Goal: Task Accomplishment & Management: Use online tool/utility

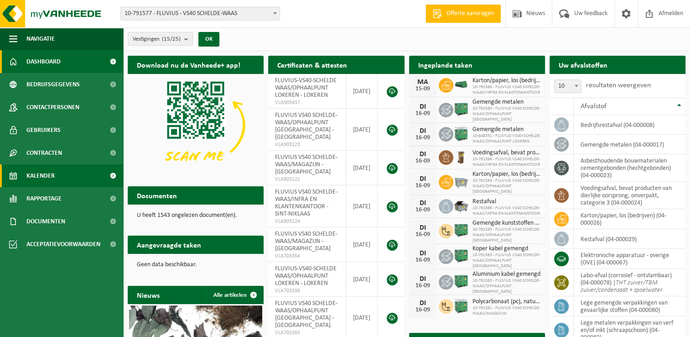
click at [52, 174] on span "Kalender" at bounding box center [40, 175] width 28 height 23
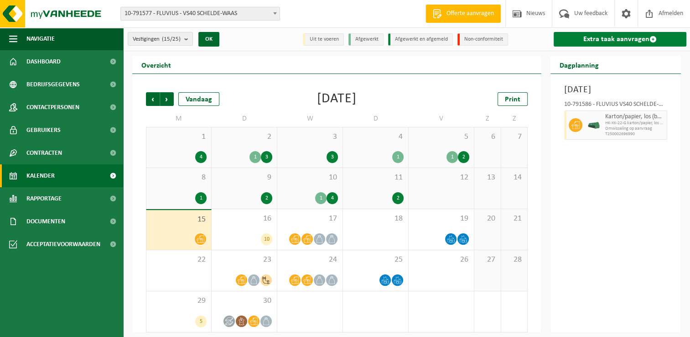
click at [591, 38] on link "Extra taak aanvragen" at bounding box center [620, 39] width 133 height 15
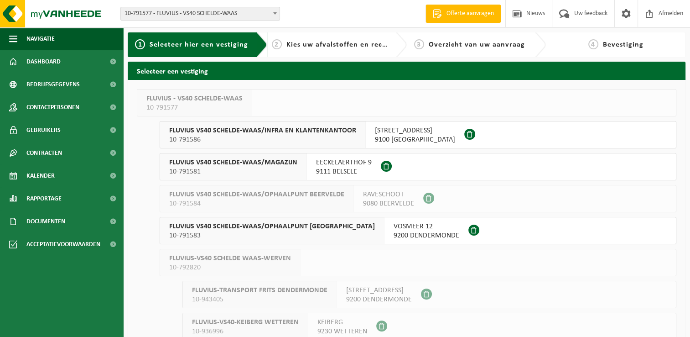
click at [282, 167] on span "FLUVIUS VS40 SCHELDE-WAAS/MAGAZIJN" at bounding box center [233, 162] width 128 height 9
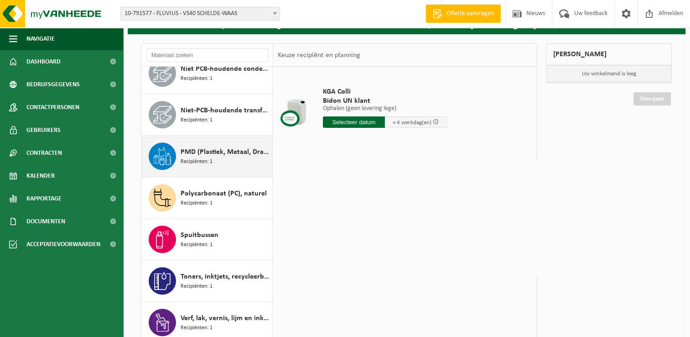
scroll to position [91, 0]
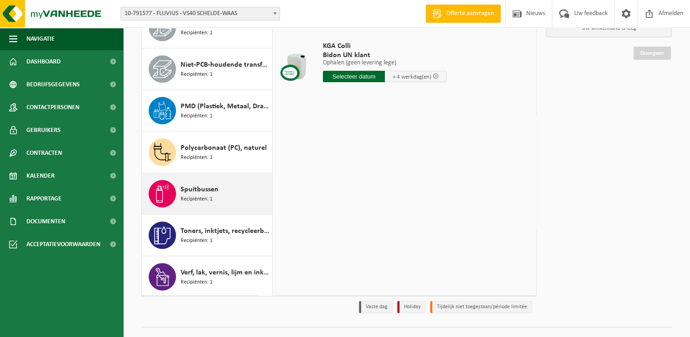
click at [197, 189] on span "Spuitbussen" at bounding box center [200, 189] width 38 height 11
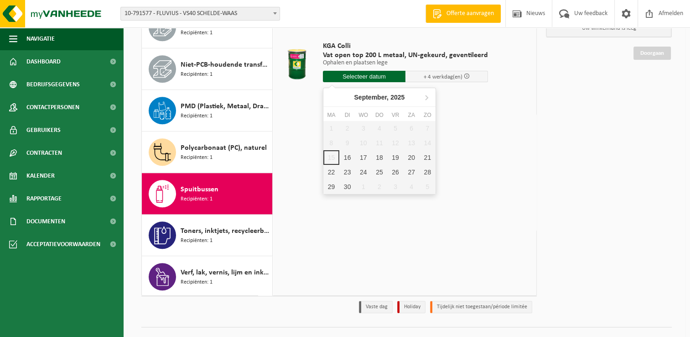
click at [354, 74] on input "text" at bounding box center [364, 76] width 83 height 11
click at [348, 160] on div "16" at bounding box center [348, 157] width 16 height 15
type input "Van 2025-09-16"
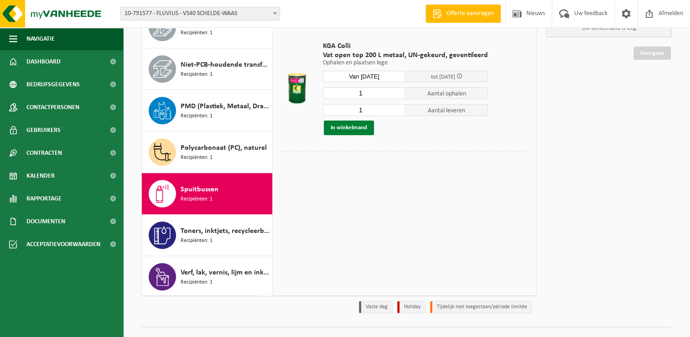
click at [354, 127] on button "In winkelmand" at bounding box center [349, 127] width 50 height 15
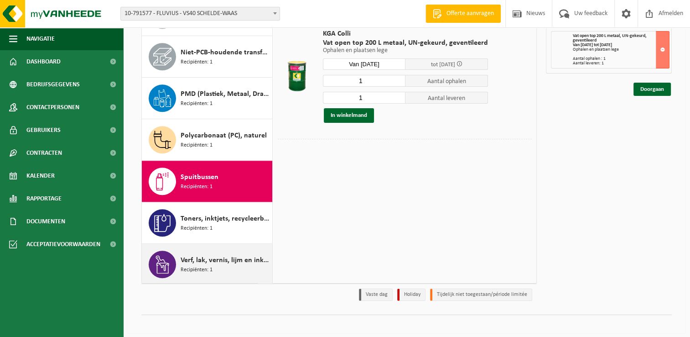
scroll to position [108, 0]
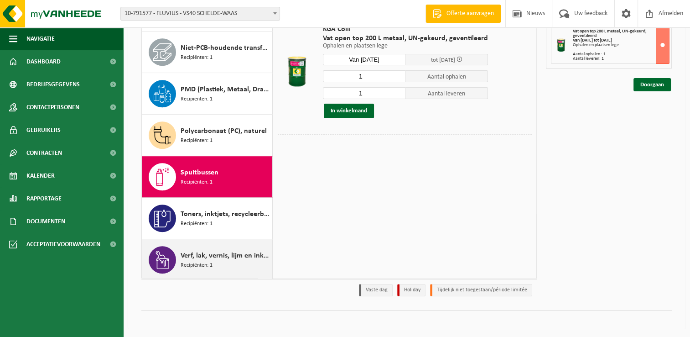
click at [219, 260] on div "Verf, lak, vernis, lijm en inkt, industrieel in kleinverpakking Recipiënten: 1" at bounding box center [225, 259] width 89 height 27
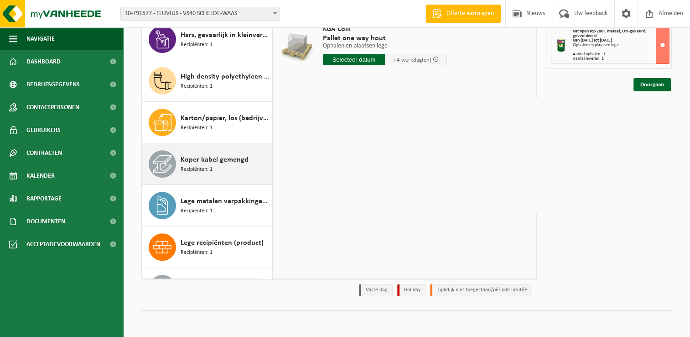
scroll to position [272, 0]
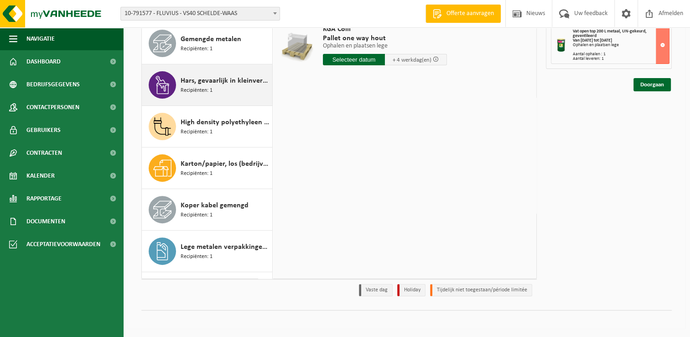
click at [221, 80] on span "Hars, gevaarlijk in kleinverpakking" at bounding box center [225, 80] width 89 height 11
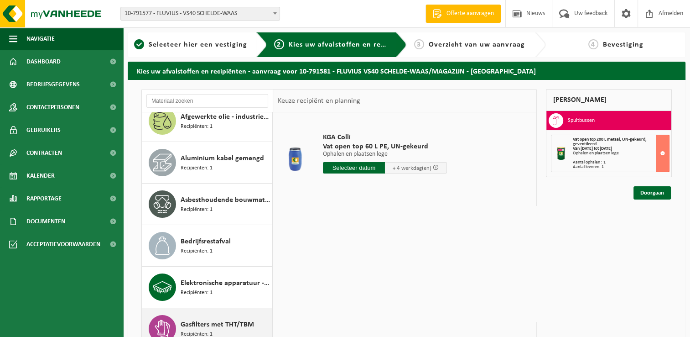
scroll to position [0, 0]
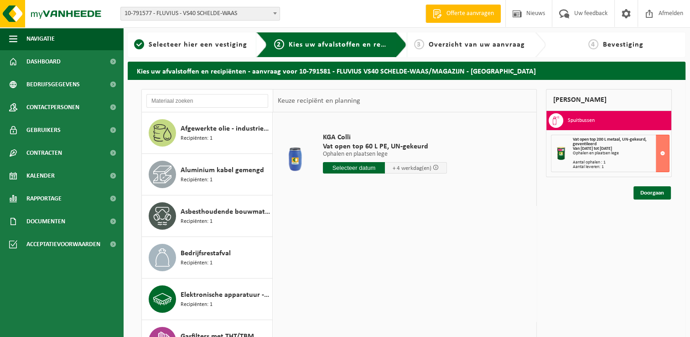
click at [343, 165] on input "text" at bounding box center [354, 167] width 62 height 11
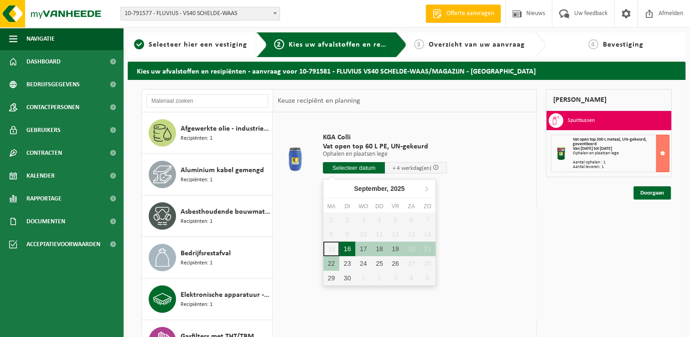
click at [343, 253] on div "16" at bounding box center [348, 248] width 16 height 15
type input "Van 2025-09-16"
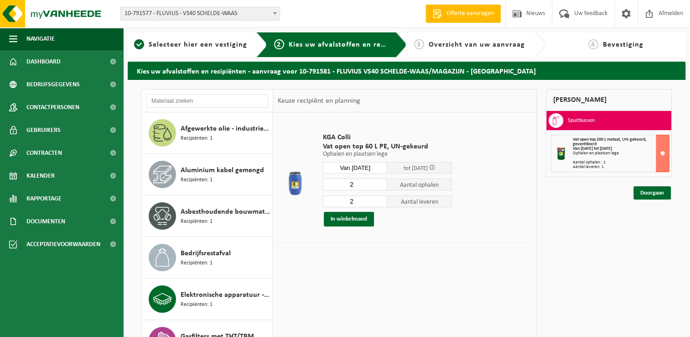
click at [382, 188] on input "2" at bounding box center [355, 184] width 65 height 12
type input "1"
click at [382, 186] on input "1" at bounding box center [355, 184] width 65 height 12
click at [361, 200] on input "2" at bounding box center [355, 201] width 65 height 12
type input "1"
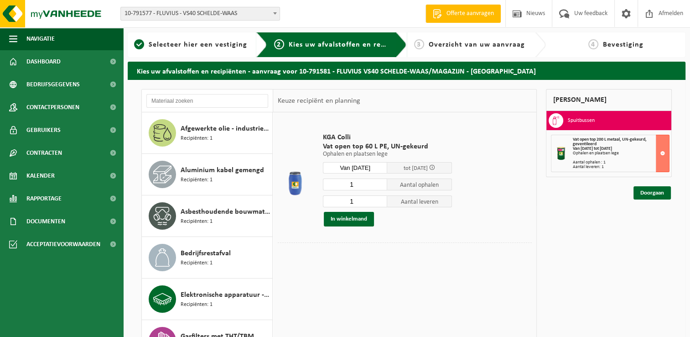
click at [383, 204] on input "1" at bounding box center [355, 201] width 65 height 12
click at [354, 220] on button "In winkelmand" at bounding box center [349, 219] width 50 height 15
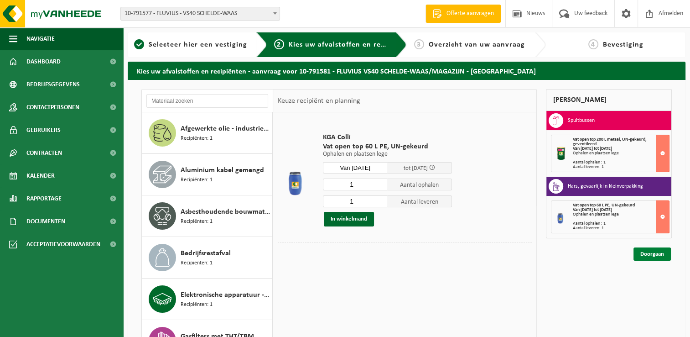
click at [647, 254] on link "Doorgaan" at bounding box center [652, 253] width 37 height 13
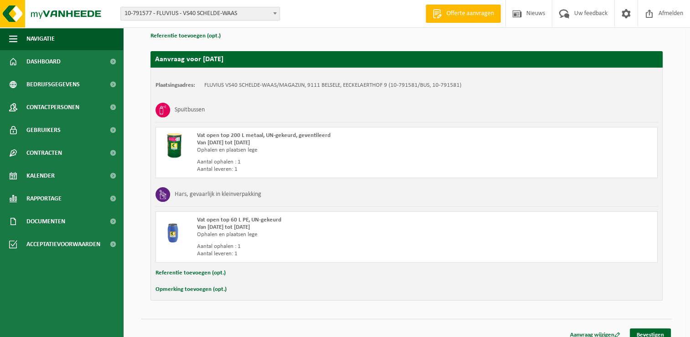
scroll to position [145, 0]
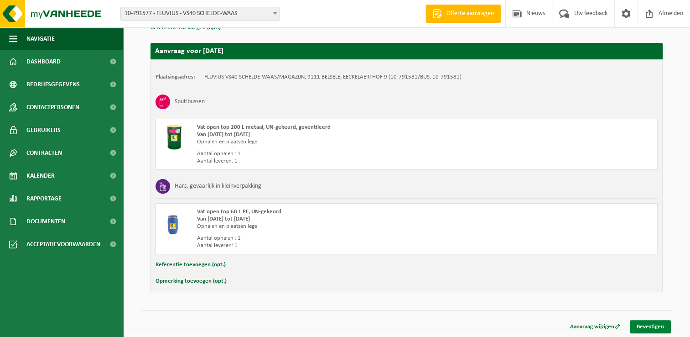
click at [639, 328] on link "Bevestigen" at bounding box center [650, 326] width 41 height 13
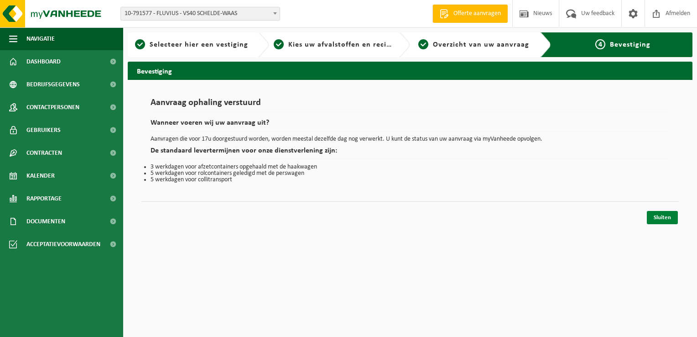
click at [655, 217] on link "Sluiten" at bounding box center [662, 217] width 31 height 13
